Goal: Complete application form

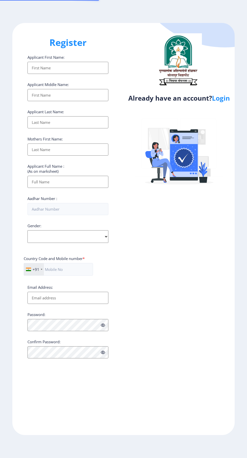
select select
click at [226, 96] on link "Login" at bounding box center [221, 98] width 18 height 9
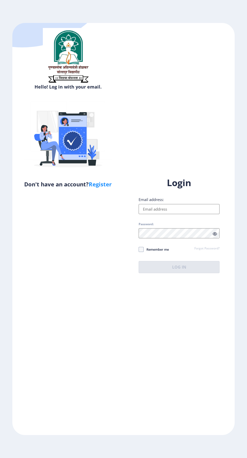
click at [165, 214] on input "Email address:" at bounding box center [179, 209] width 81 height 10
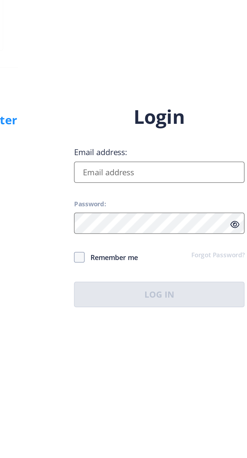
type input "[EMAIL_ADDRESS][DOMAIN_NAME]"
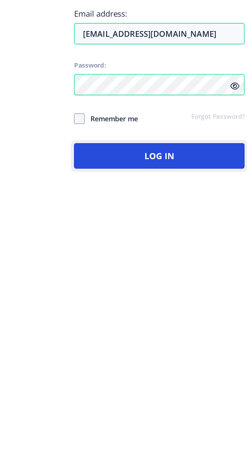
click at [190, 273] on button "Log In" at bounding box center [179, 267] width 81 height 12
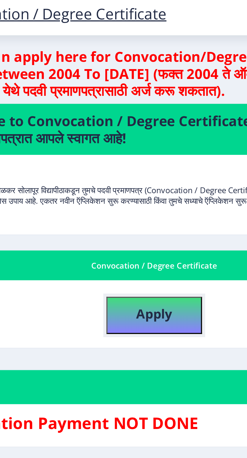
click at [117, 148] on button "Apply" at bounding box center [130, 152] width 45 height 18
select select
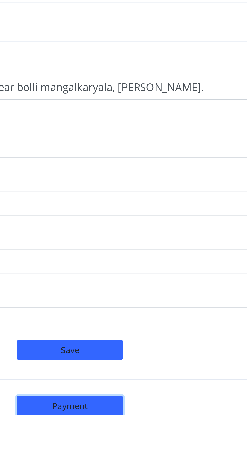
click at [122, 455] on button "Payment" at bounding box center [130, 454] width 50 height 10
select select "sealed"
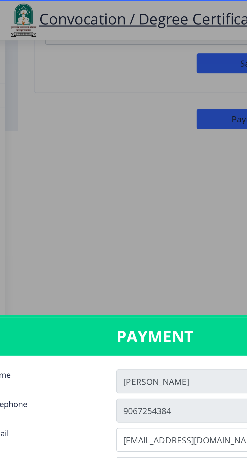
type input "1885"
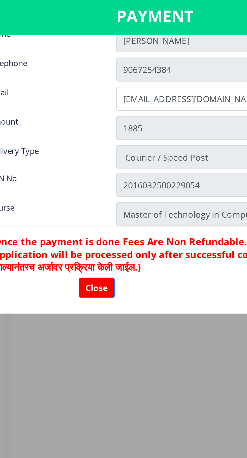
scroll to position [10, 0]
click at [27, 335] on div at bounding box center [123, 229] width 247 height 458
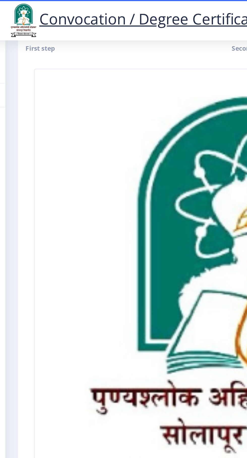
scroll to position [0, 0]
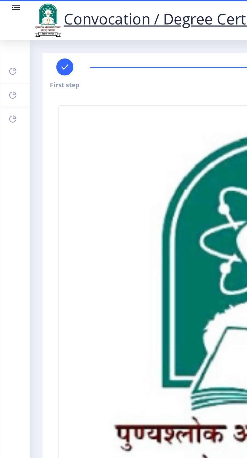
click at [6, 7] on link at bounding box center [7, 9] width 5 height 17
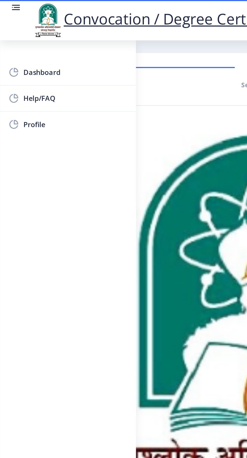
click at [15, 30] on link "Dashboard" at bounding box center [32, 34] width 65 height 12
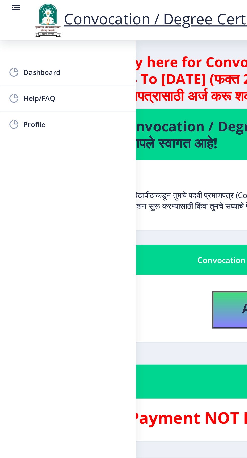
click at [13, 62] on link "Profile" at bounding box center [32, 59] width 65 height 12
select select
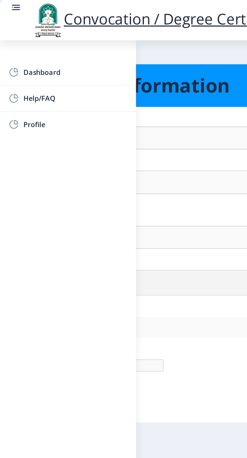
type input "[PERSON_NAME]"
select select "[DEMOGRAPHIC_DATA]"
type input "[EMAIL_ADDRESS][DOMAIN_NAME]"
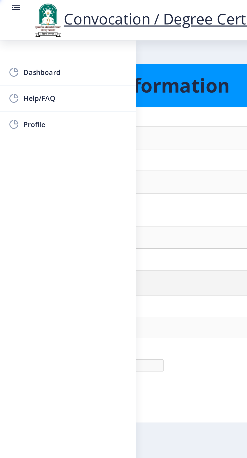
type input "9067254384"
click at [79, 99] on div "First Name : [PERSON_NAME] Last Name: [PERSON_NAME] Full Name : (As on markshee…" at bounding box center [123, 115] width 222 height 121
click at [14, 58] on span "Profile" at bounding box center [35, 59] width 49 height 6
click at [6, 7] on link at bounding box center [7, 9] width 5 height 17
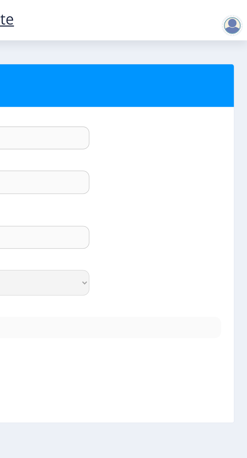
scroll to position [20, 0]
click at [237, 12] on div at bounding box center [240, 12] width 10 height 10
